Goal: Obtain resource: Download file/media

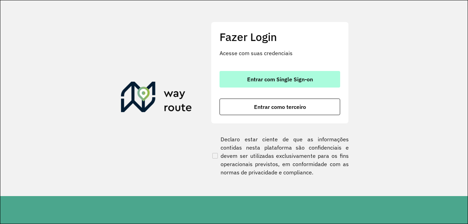
click at [229, 77] on button "Entrar com Single Sign-on" at bounding box center [280, 79] width 121 height 17
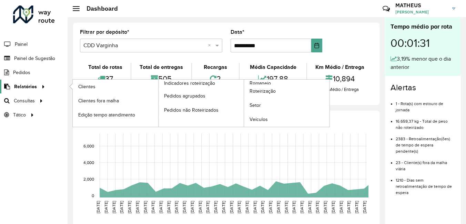
click at [18, 88] on span "Relatórios" at bounding box center [25, 86] width 23 height 7
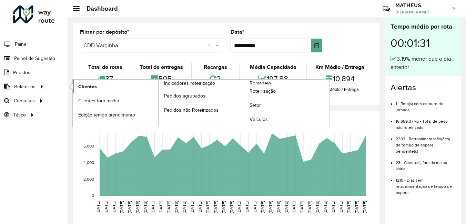
click at [84, 83] on span "Clientes" at bounding box center [87, 86] width 19 height 7
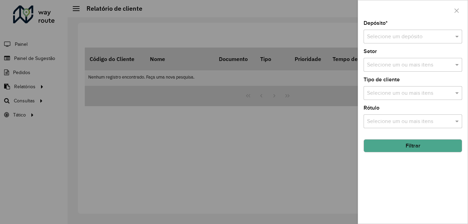
click at [394, 38] on input "text" at bounding box center [406, 37] width 78 height 8
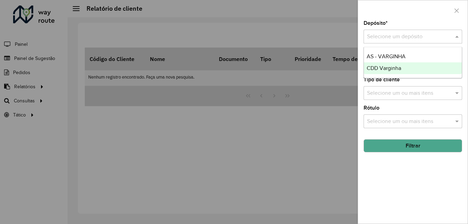
click at [390, 66] on span "CDD Varginha" at bounding box center [384, 68] width 34 height 6
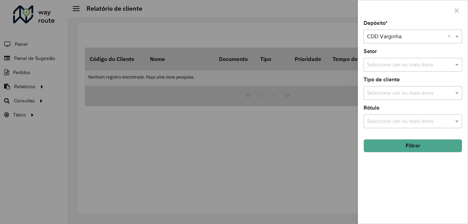
click at [408, 147] on button "Filtrar" at bounding box center [413, 145] width 99 height 13
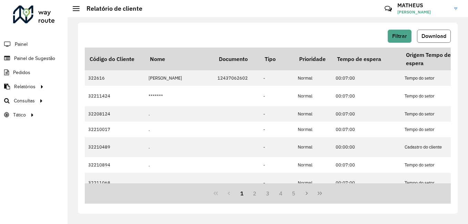
click at [426, 39] on button "Download" at bounding box center [434, 36] width 34 height 13
